Goal: Feedback & Contribution: Submit feedback/report problem

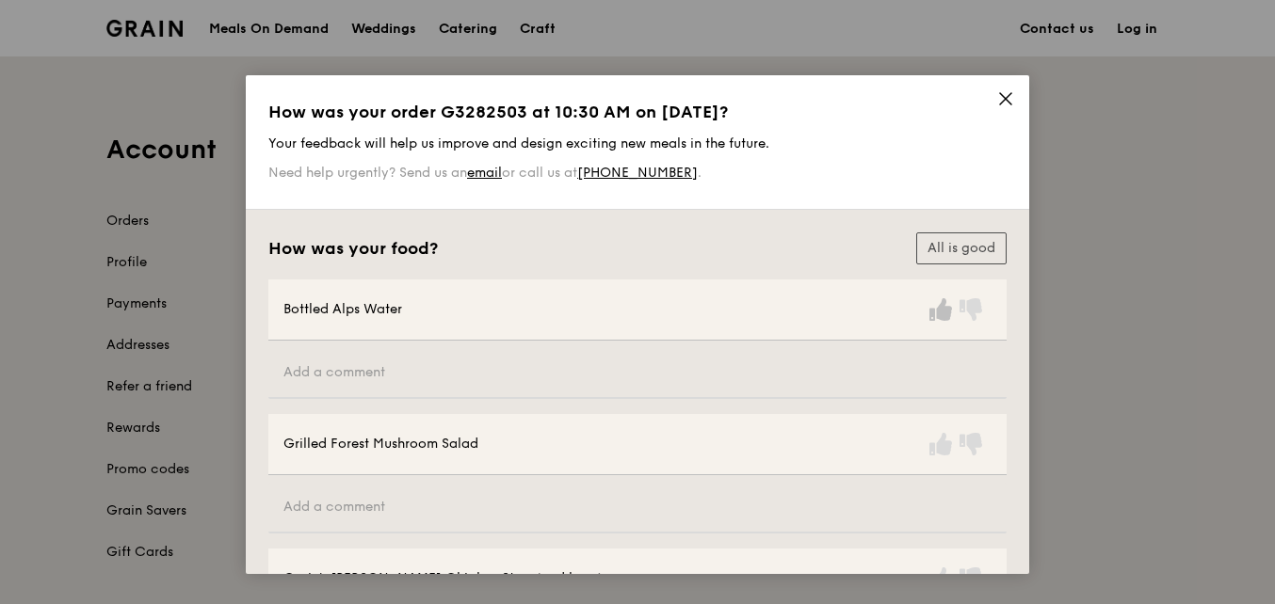
click at [939, 321] on icon at bounding box center [940, 309] width 23 height 23
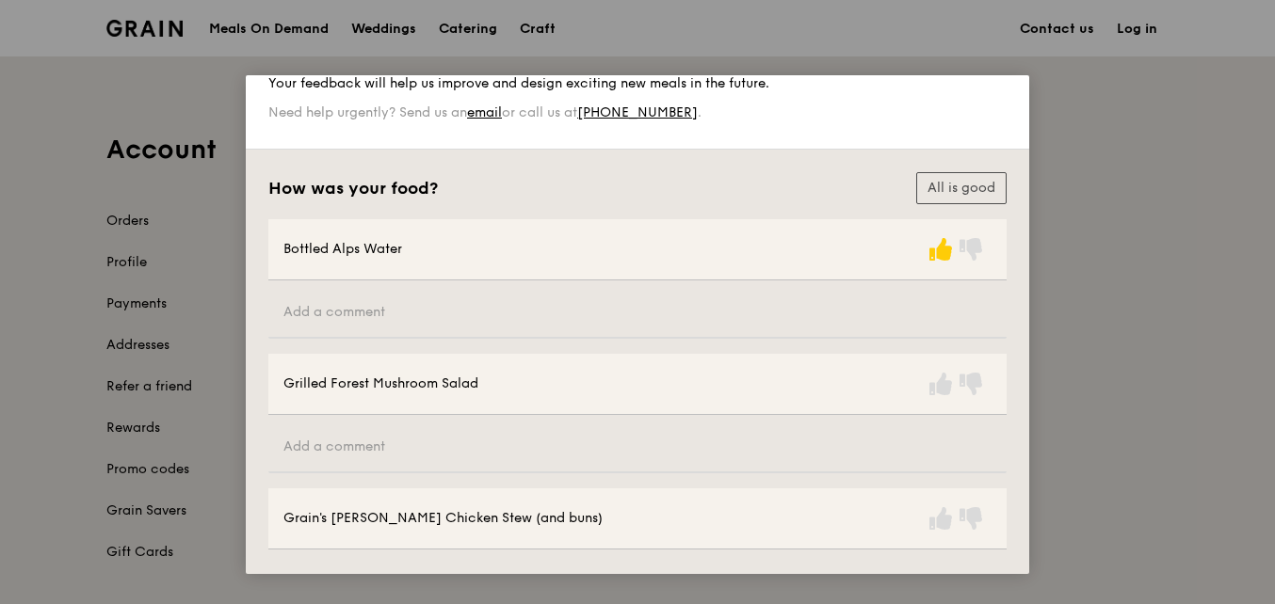
scroll to position [94, 0]
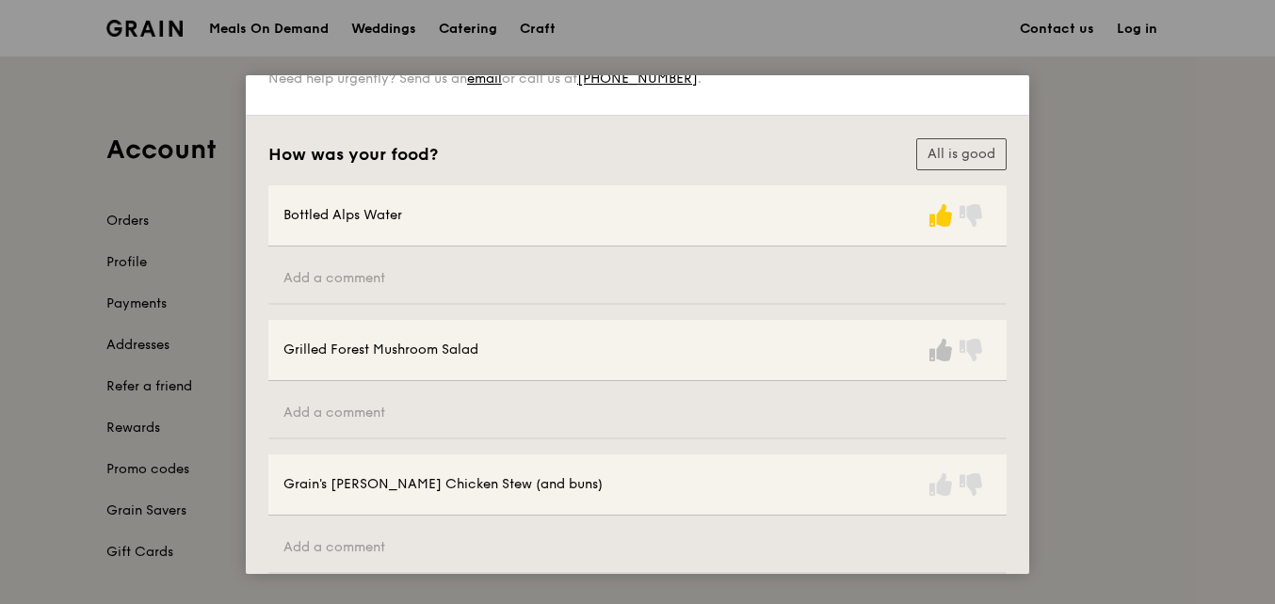
click at [932, 352] on icon at bounding box center [940, 350] width 23 height 23
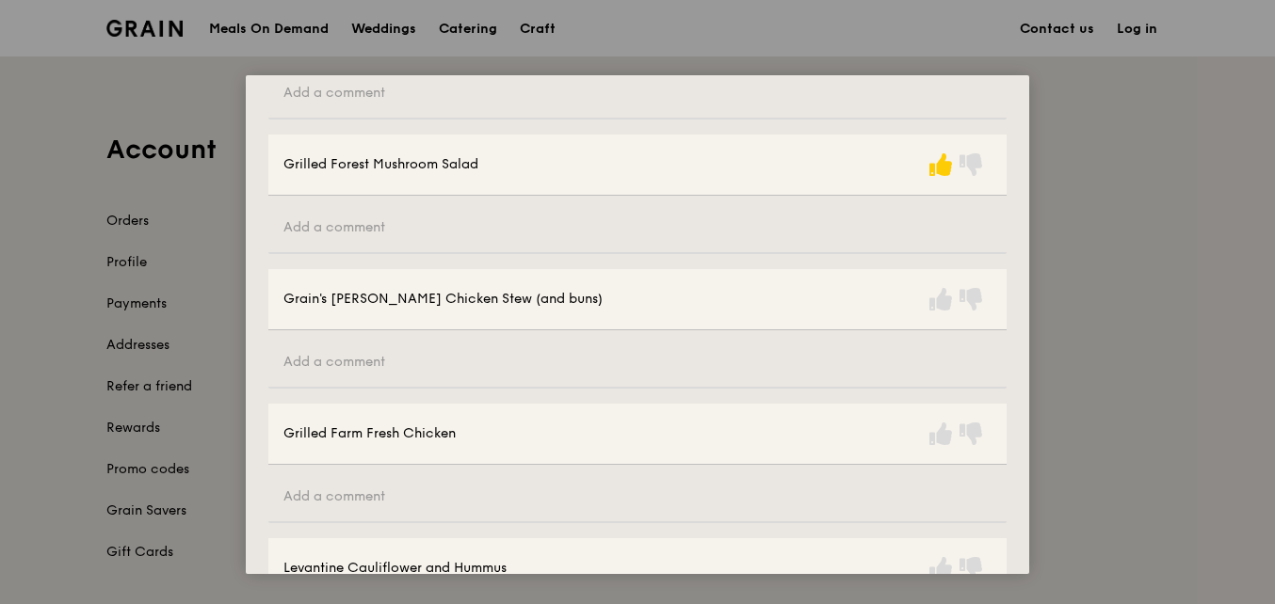
scroll to position [282, 0]
click at [933, 297] on icon at bounding box center [940, 296] width 23 height 23
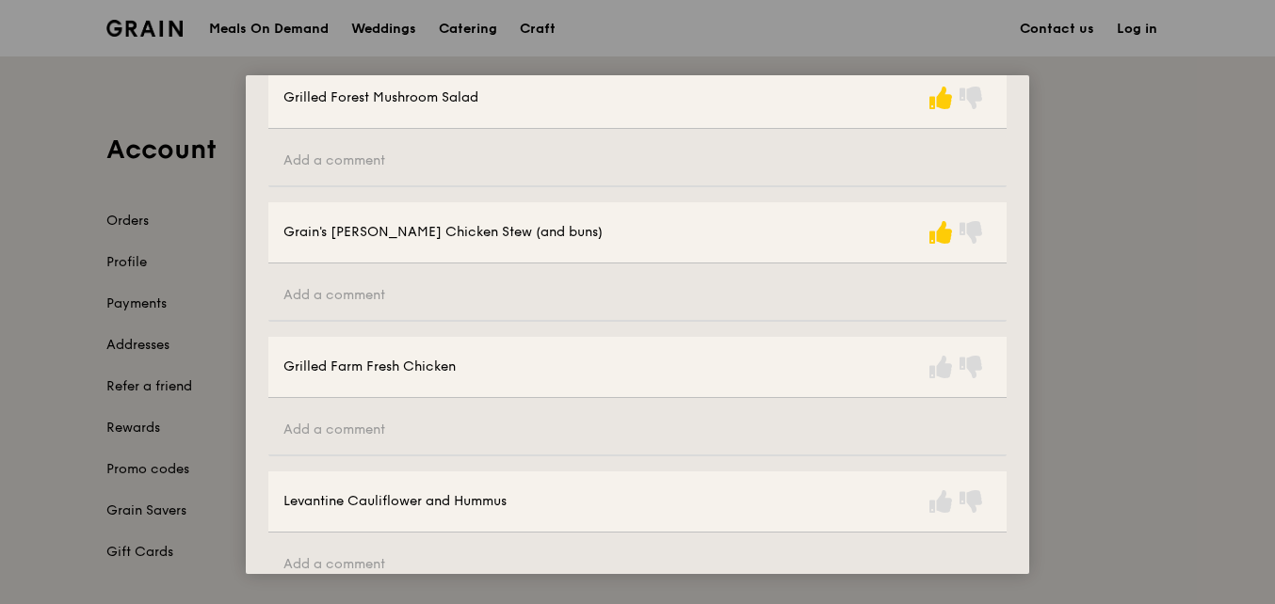
scroll to position [471, 0]
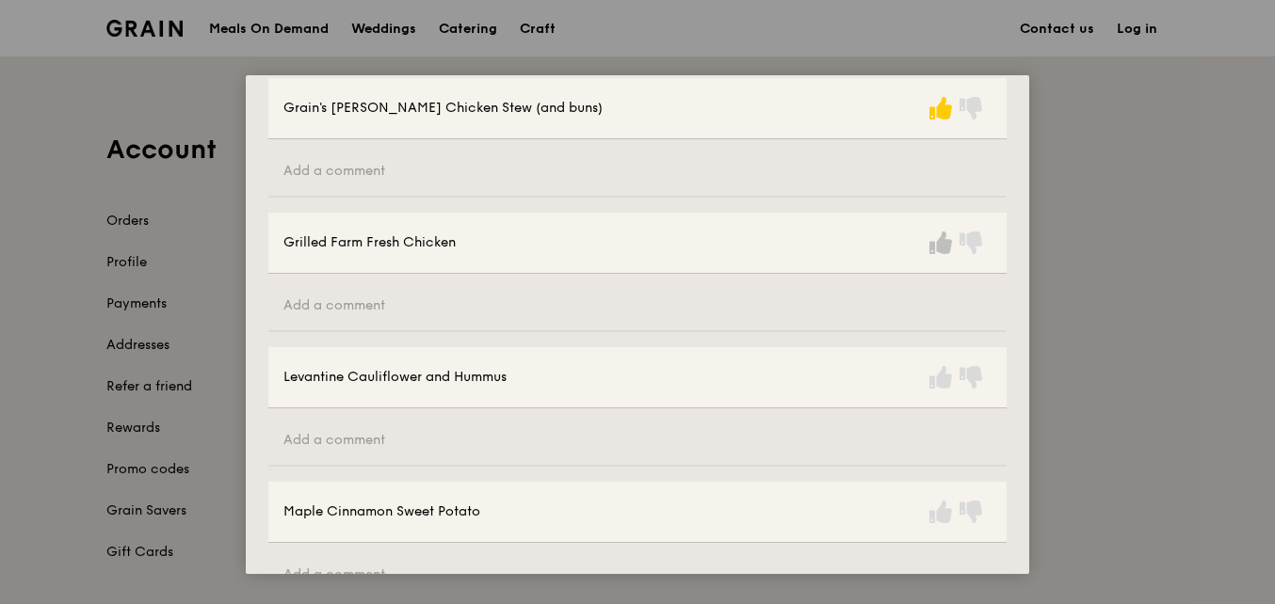
click at [932, 240] on icon at bounding box center [940, 243] width 23 height 23
click at [929, 388] on icon at bounding box center [940, 377] width 23 height 23
click at [933, 519] on icon at bounding box center [940, 512] width 23 height 23
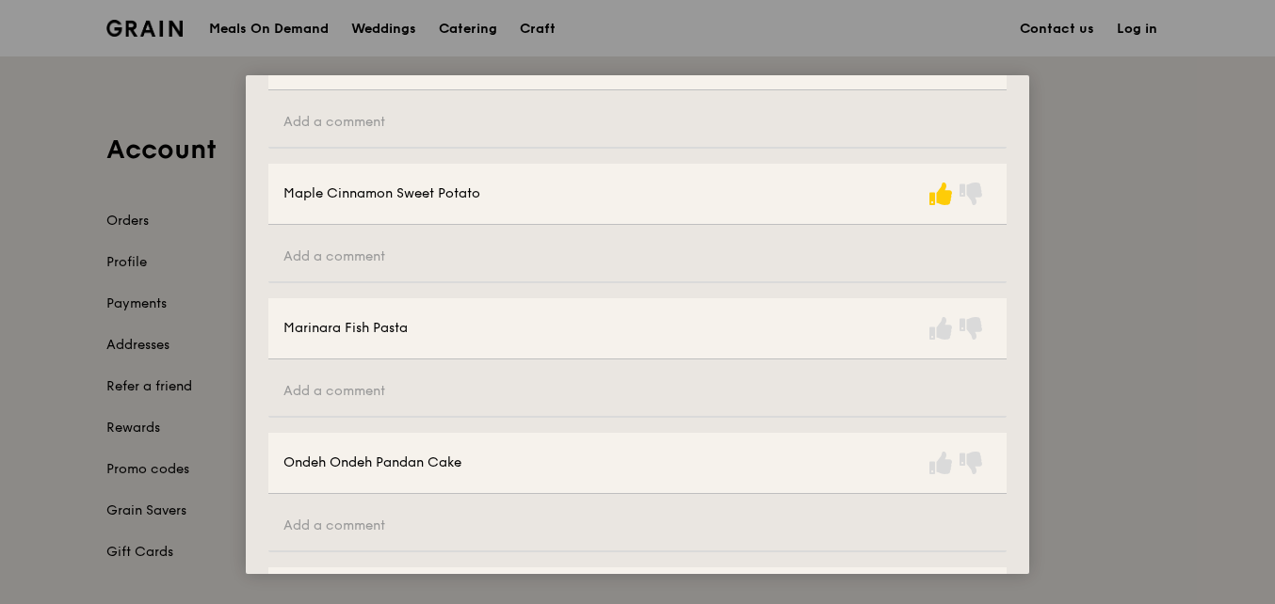
scroll to position [847, 0]
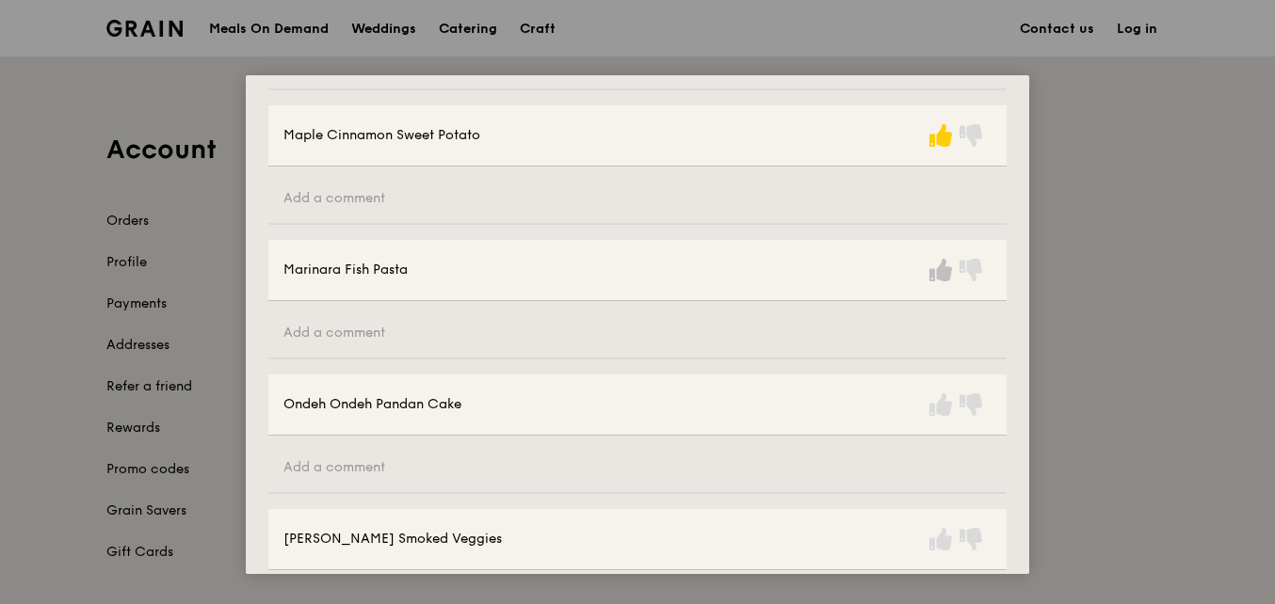
click at [941, 268] on icon at bounding box center [940, 270] width 23 height 23
click at [943, 399] on icon at bounding box center [940, 405] width 23 height 23
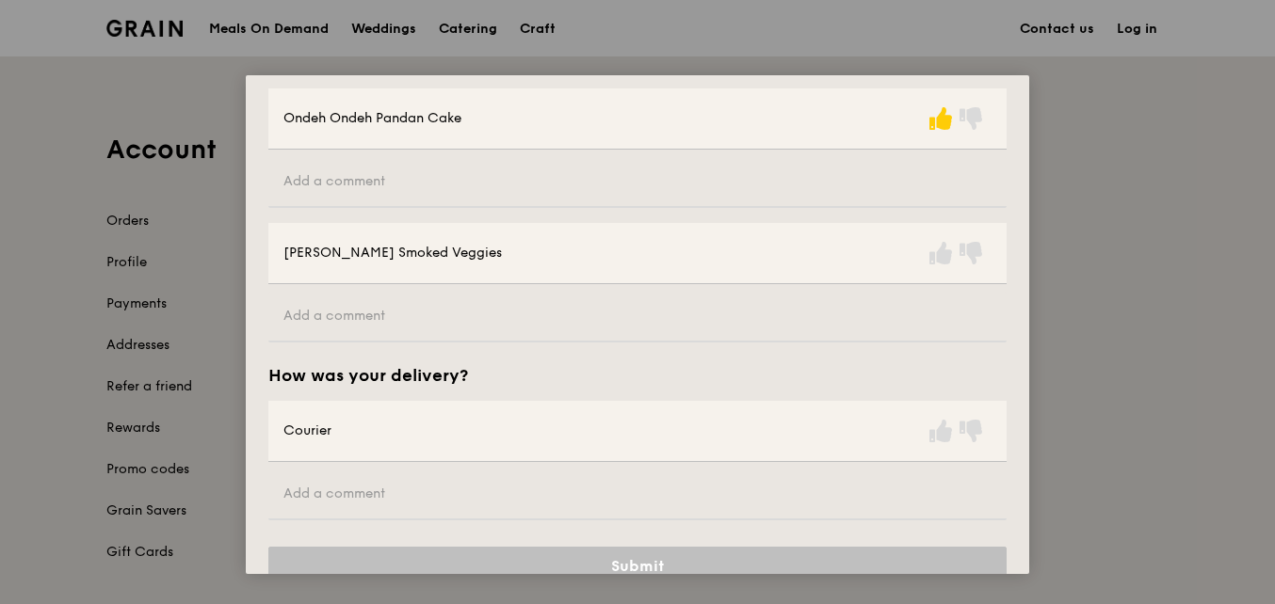
scroll to position [1172, 0]
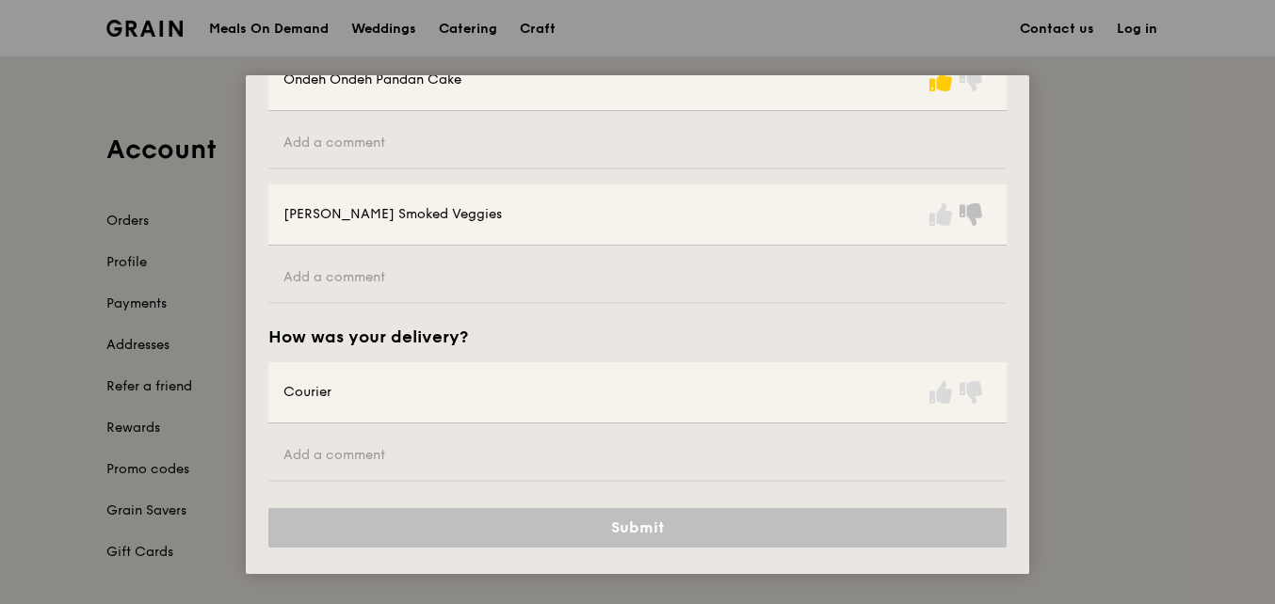
click at [959, 225] on icon at bounding box center [970, 214] width 23 height 23
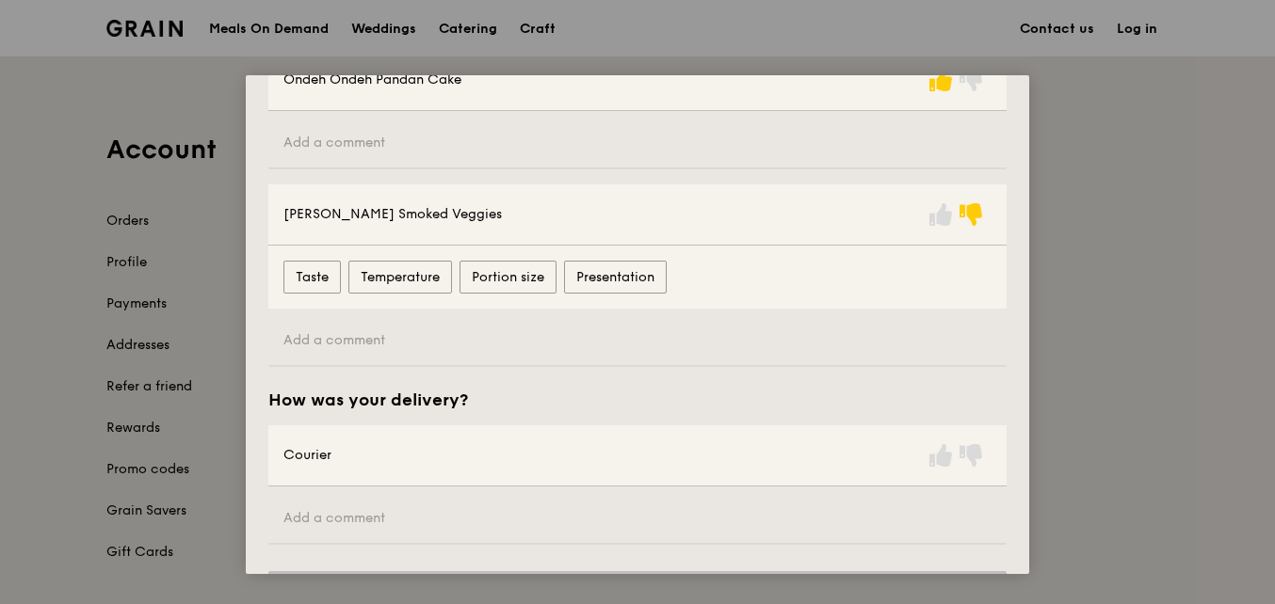
click at [934, 469] on div at bounding box center [959, 456] width 66 height 30
click at [934, 454] on icon at bounding box center [940, 455] width 23 height 23
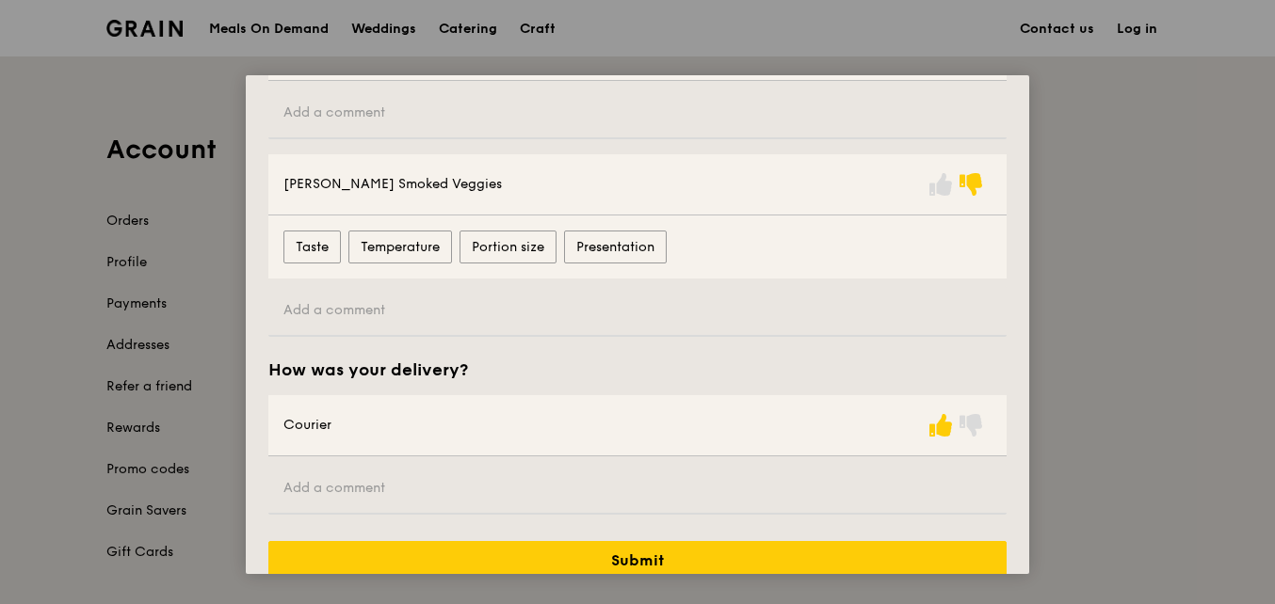
scroll to position [1235, 0]
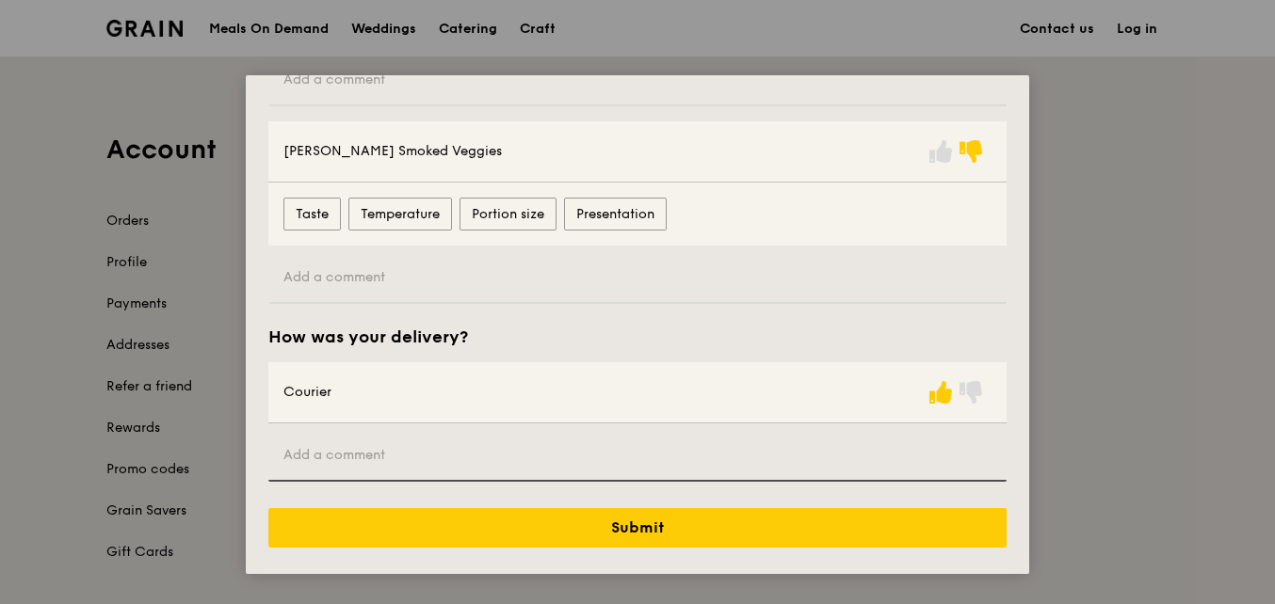
click at [608, 451] on input "text" at bounding box center [637, 456] width 738 height 51
click at [428, 456] on input "the cutleries only has 7 sets instead of 13 sets." at bounding box center [637, 456] width 738 height 51
click at [339, 446] on input "the cutleries only has 6 sets instead of 13 sets." at bounding box center [637, 456] width 738 height 51
click at [443, 449] on input "the cutleries only has 6 sets instead of 13 sets." at bounding box center [637, 456] width 738 height 51
type input "the cutleries only has 6 sets instead of 13 sets."
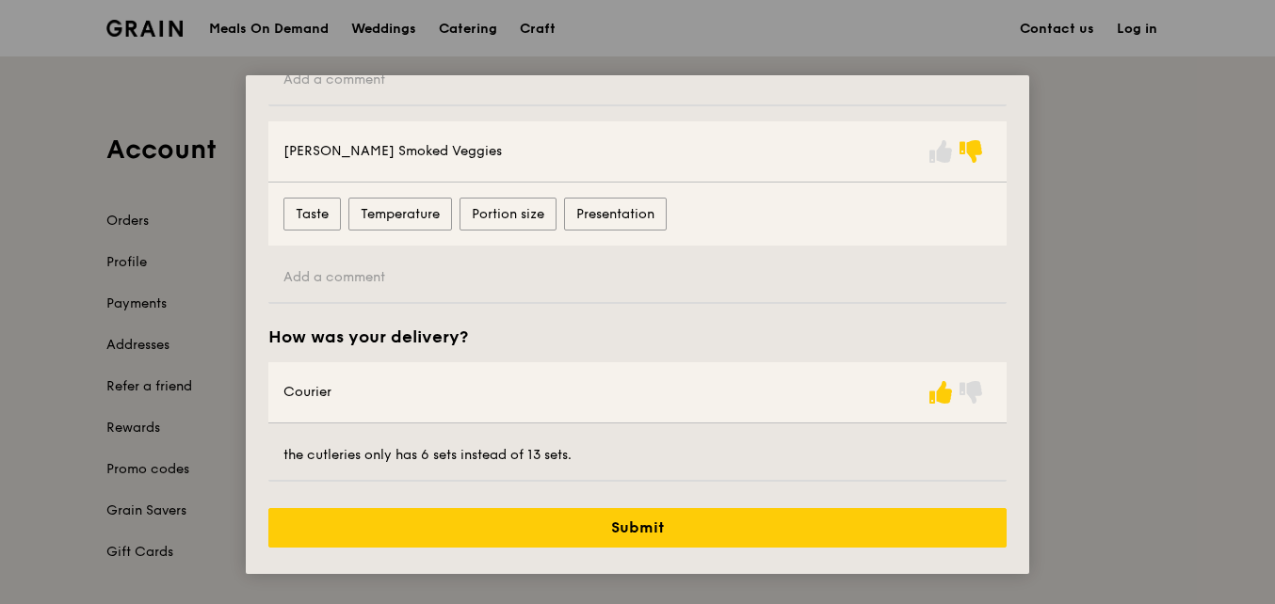
click at [949, 155] on div at bounding box center [959, 152] width 66 height 30
click at [930, 150] on icon at bounding box center [940, 151] width 23 height 23
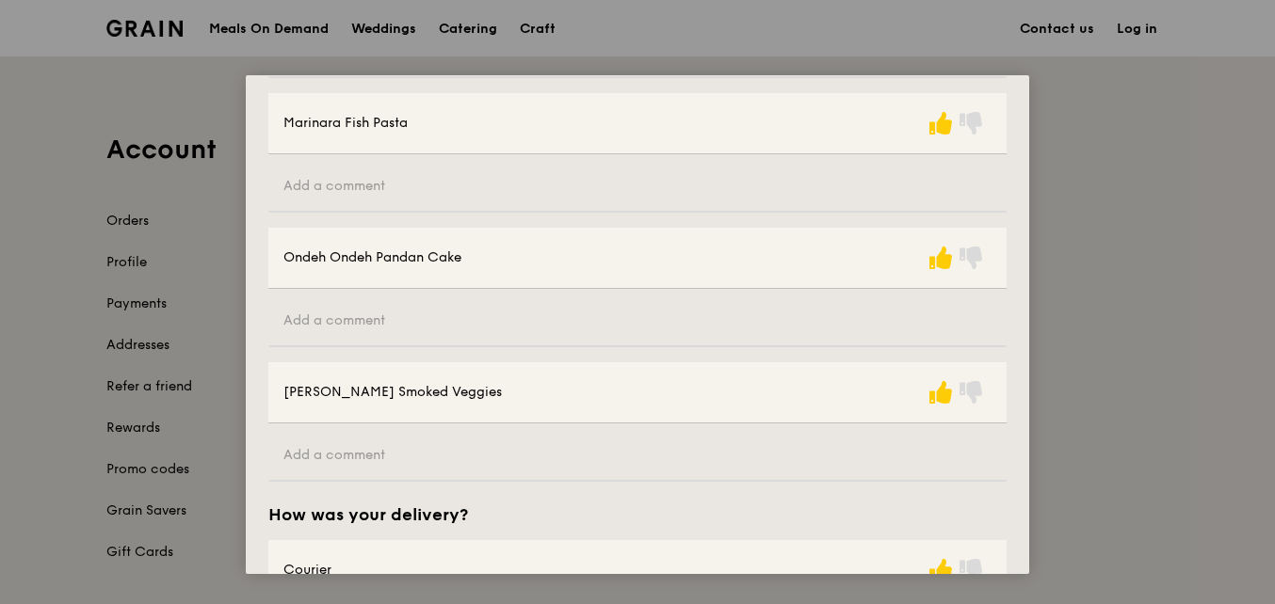
scroll to position [1172, 0]
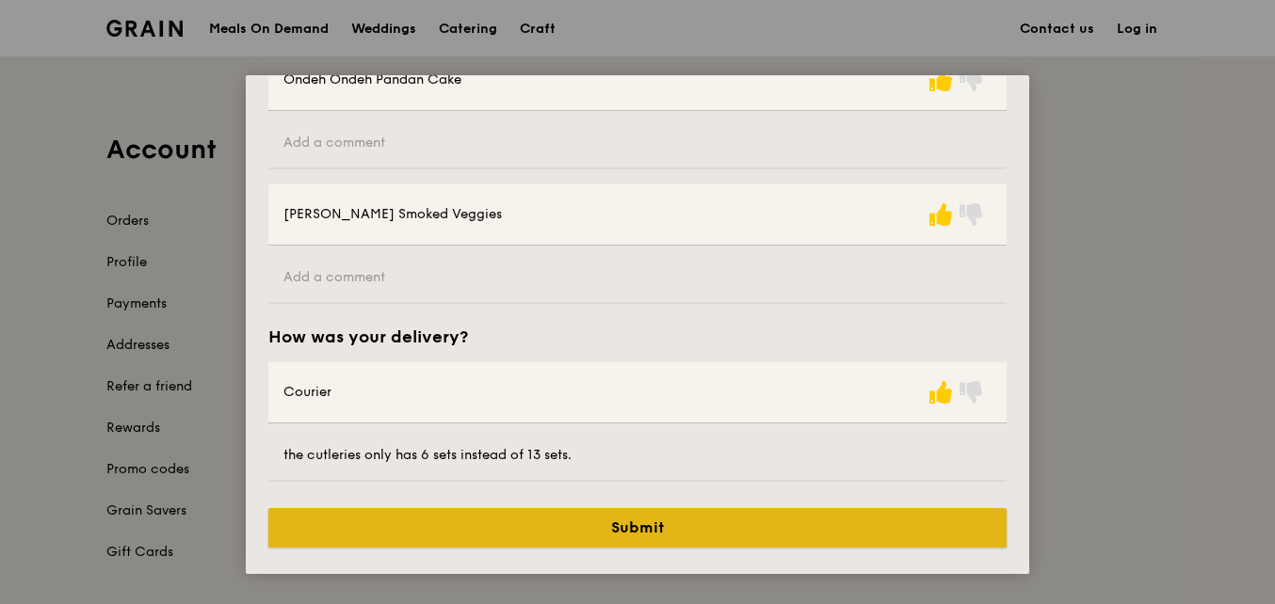
click at [675, 523] on button "Submit" at bounding box center [637, 528] width 738 height 40
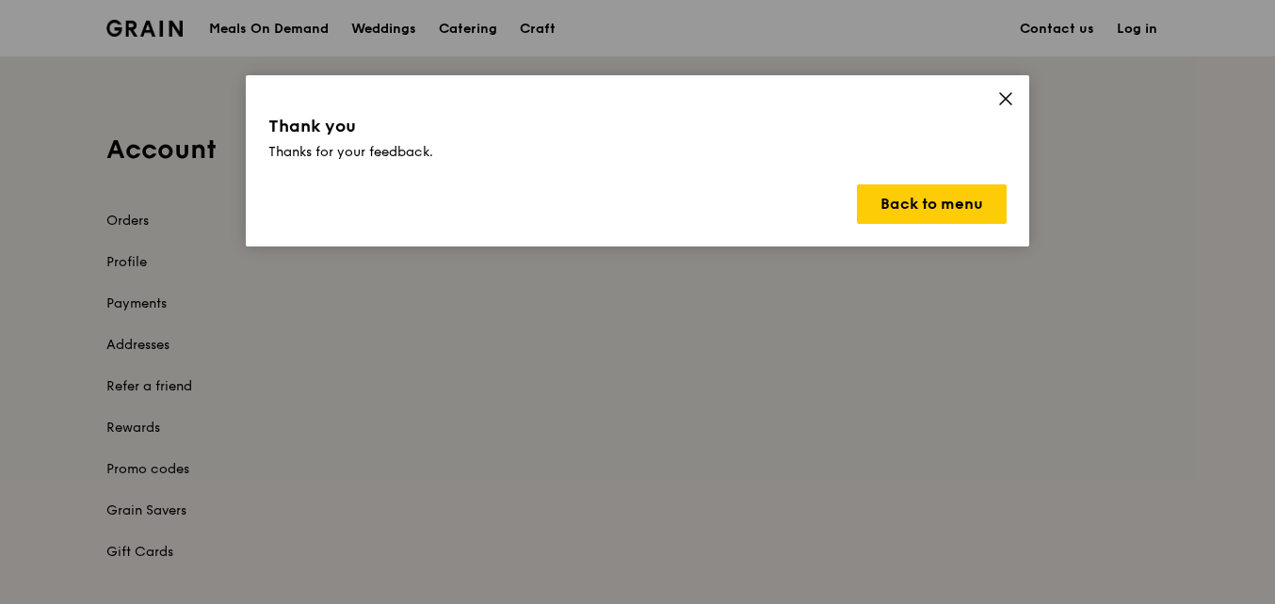
click at [1007, 90] on icon at bounding box center [1005, 98] width 17 height 17
